Goal: Transaction & Acquisition: Register for event/course

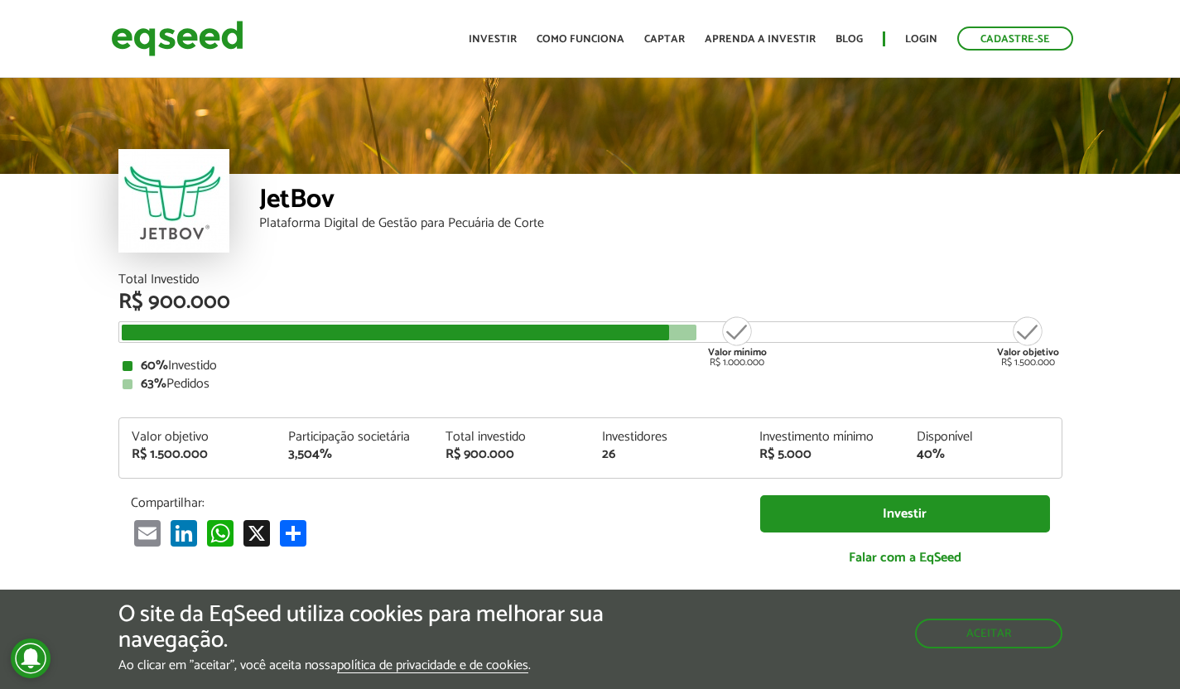
scroll to position [1886, 0]
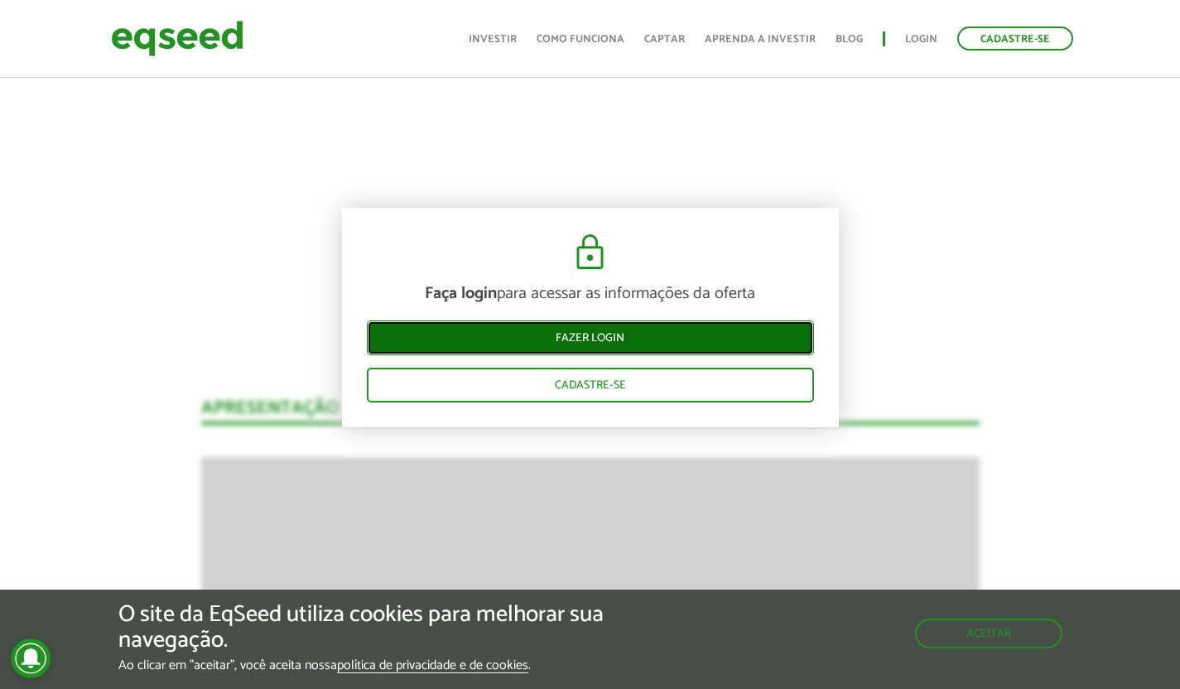
click at [626, 335] on link "Fazer login" at bounding box center [590, 337] width 447 height 35
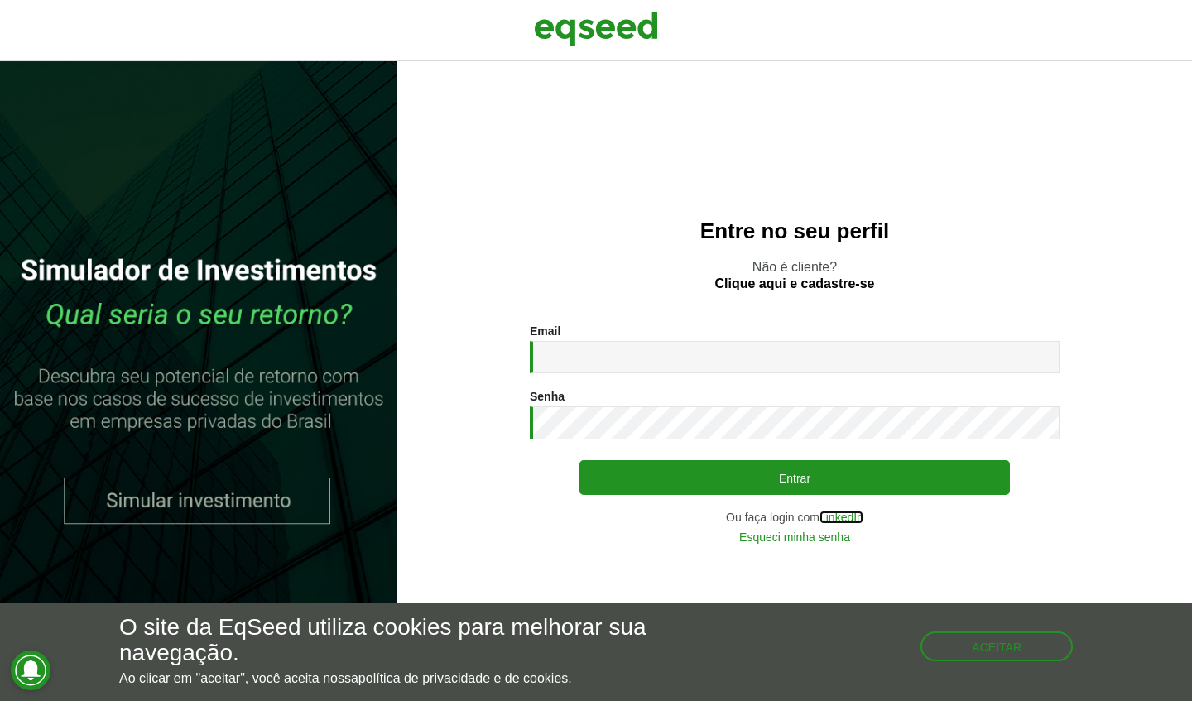
click at [853, 517] on link "LinkedIn" at bounding box center [841, 518] width 44 height 12
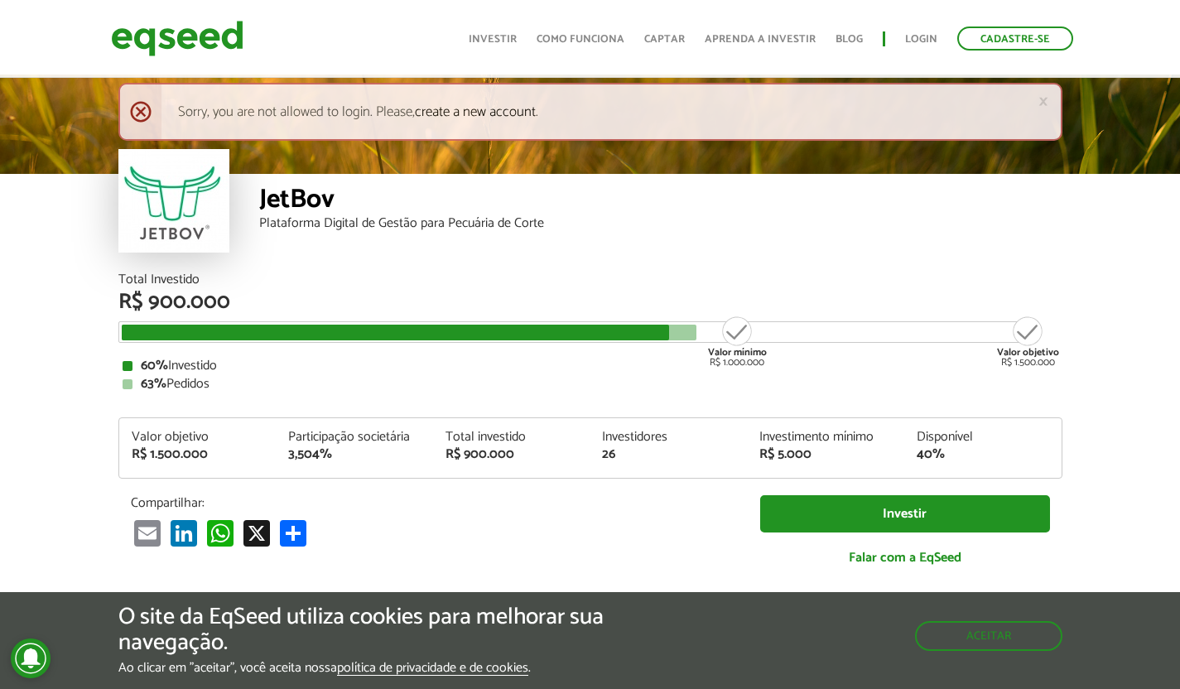
scroll to position [1886, 0]
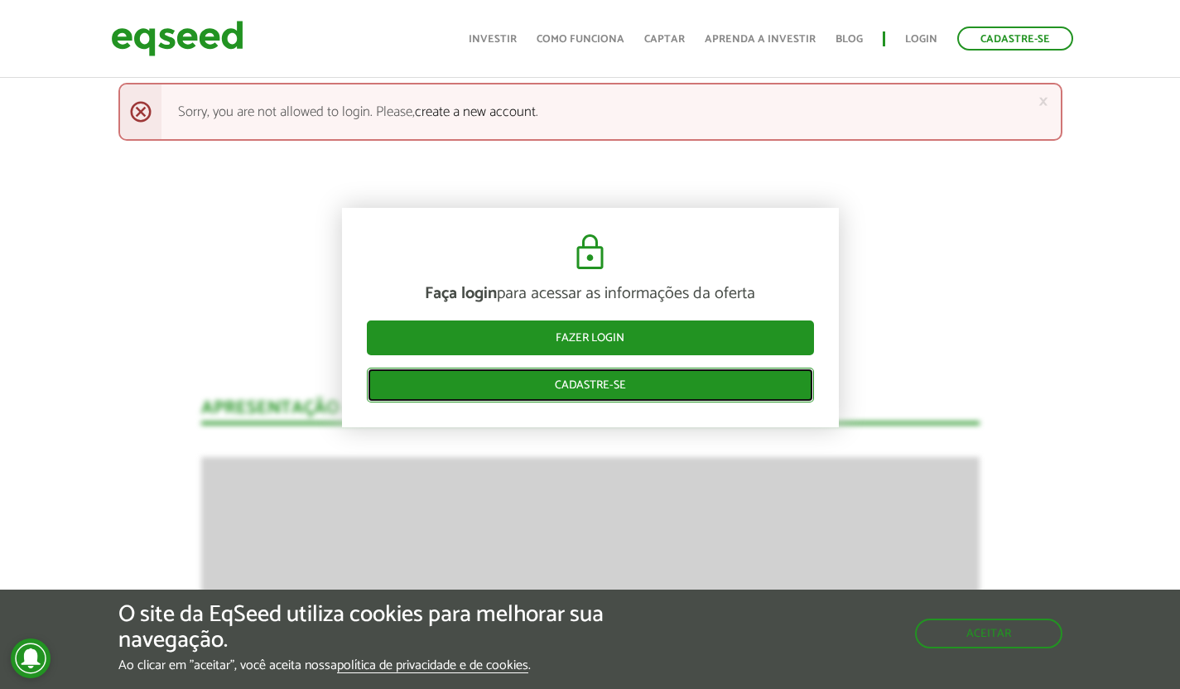
click at [641, 392] on link "Cadastre-se" at bounding box center [590, 384] width 447 height 35
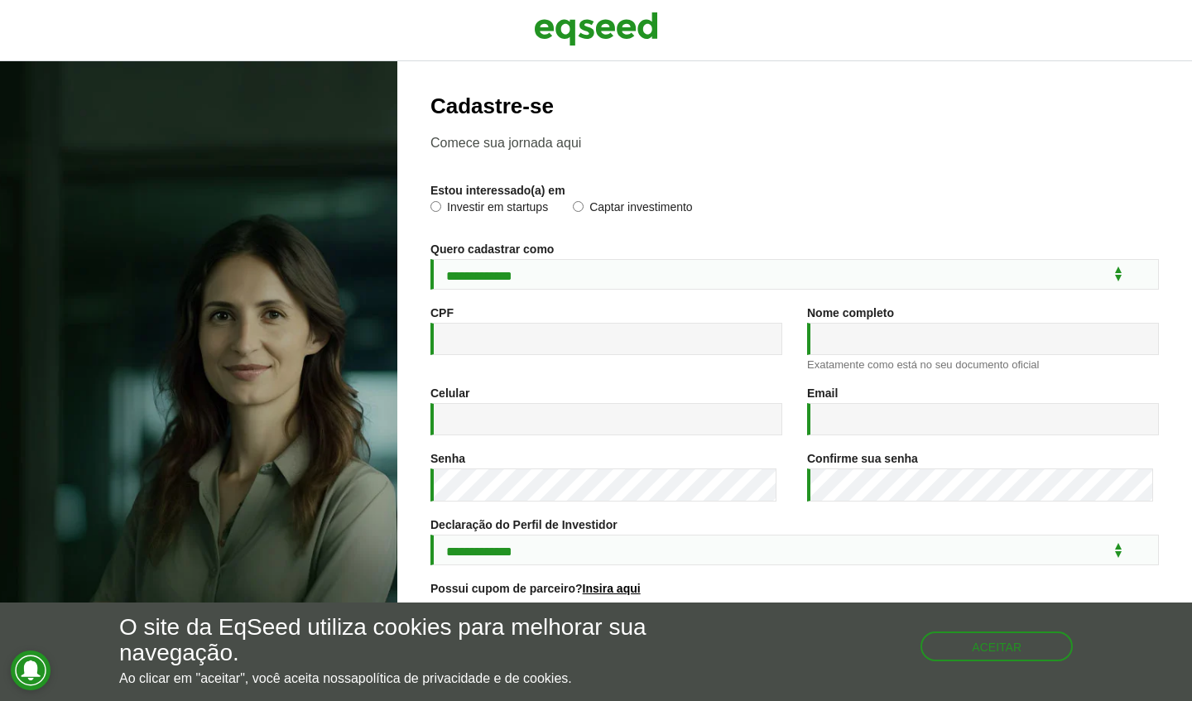
scroll to position [150, 0]
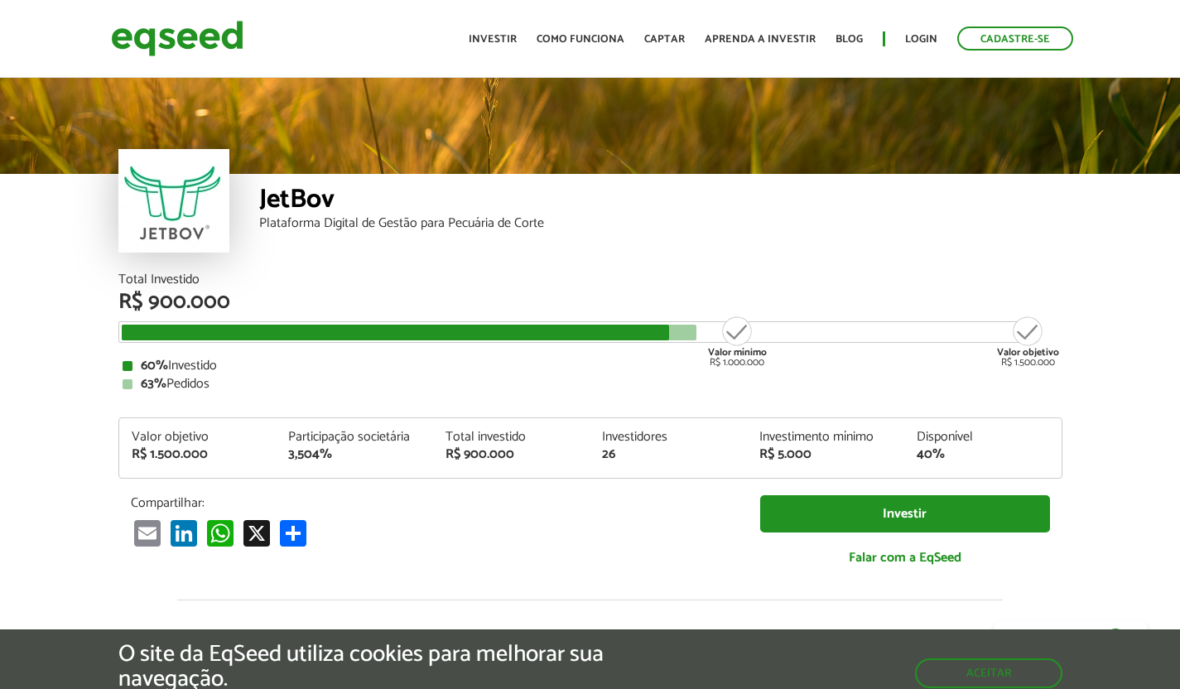
scroll to position [1886, 0]
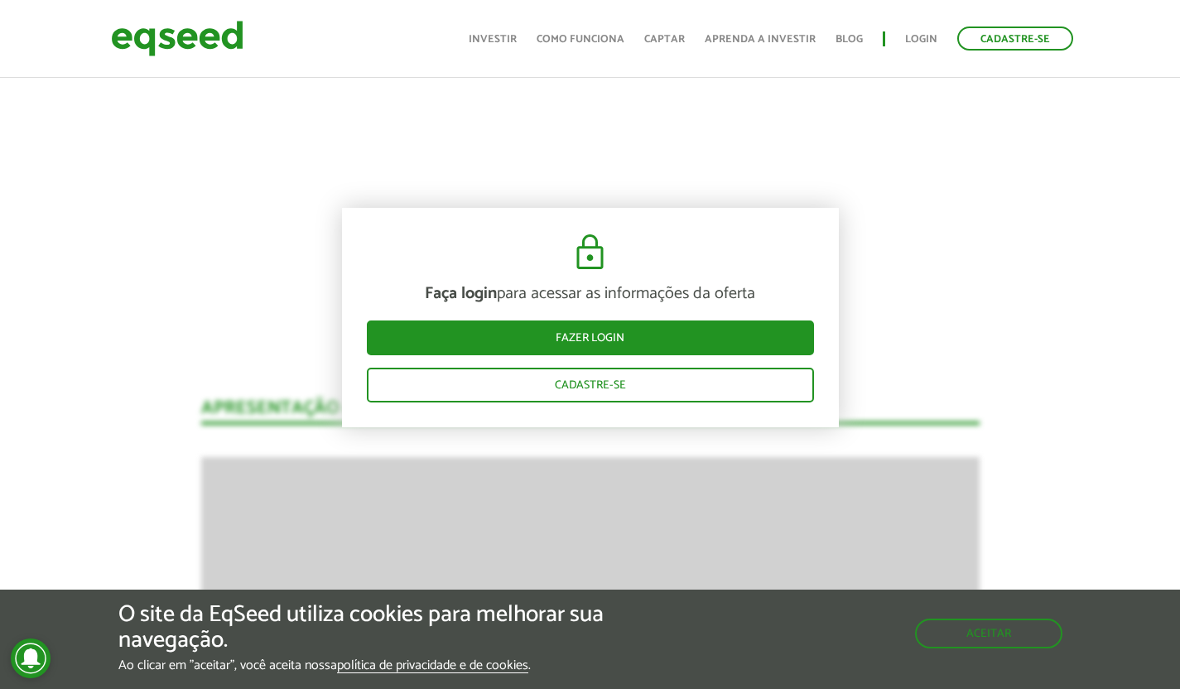
click at [816, 244] on div "Faça login para acessar as informações da oferta Fazer login Cadastre-se" at bounding box center [590, 316] width 497 height 219
